Goal: Task Accomplishment & Management: Manage account settings

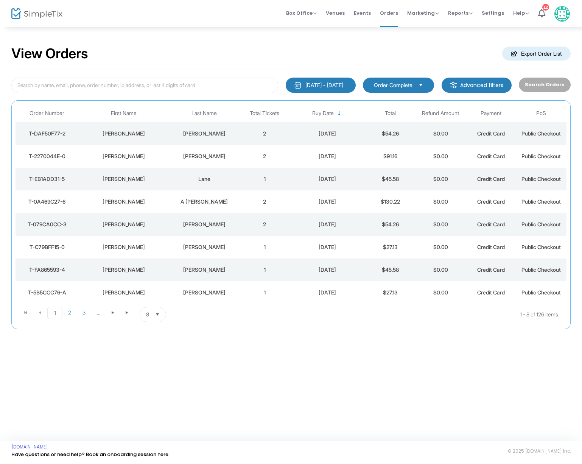
click at [205, 136] on div "[PERSON_NAME]" at bounding box center [204, 134] width 67 height 8
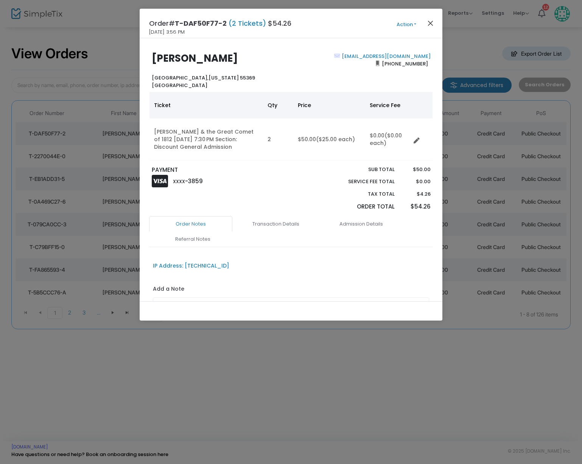
click at [431, 24] on button "Close" at bounding box center [431, 23] width 10 height 10
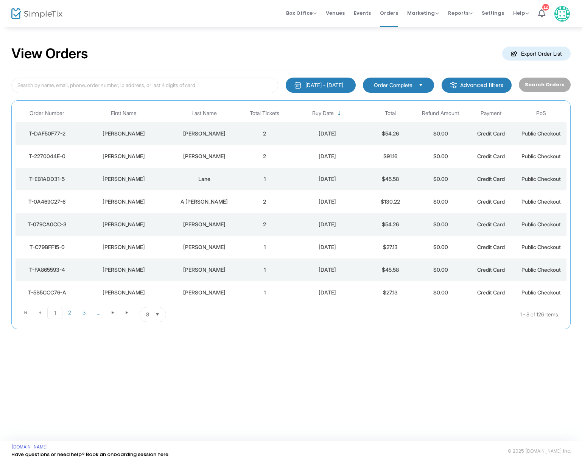
click at [269, 134] on td "2" at bounding box center [264, 133] width 50 height 23
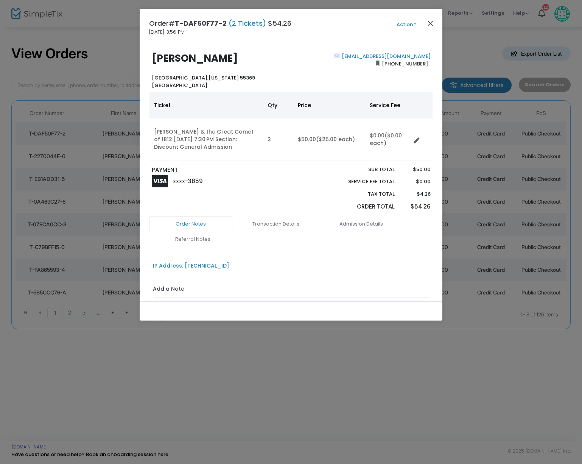
click at [431, 24] on button "Close" at bounding box center [431, 23] width 10 height 10
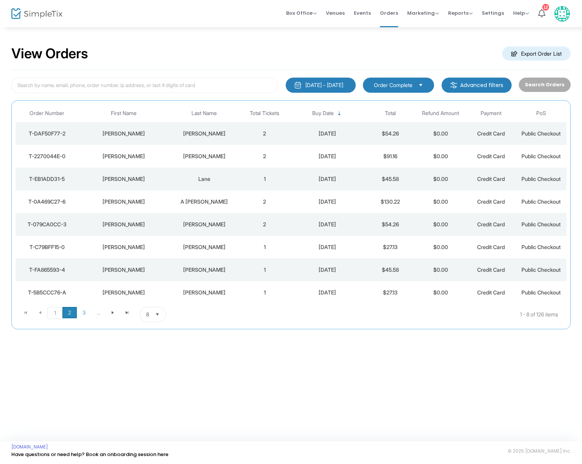
click at [70, 314] on span "2" at bounding box center [69, 312] width 14 height 11
click at [58, 313] on span "1" at bounding box center [54, 312] width 14 height 11
